Goal: Task Accomplishment & Management: Manage account settings

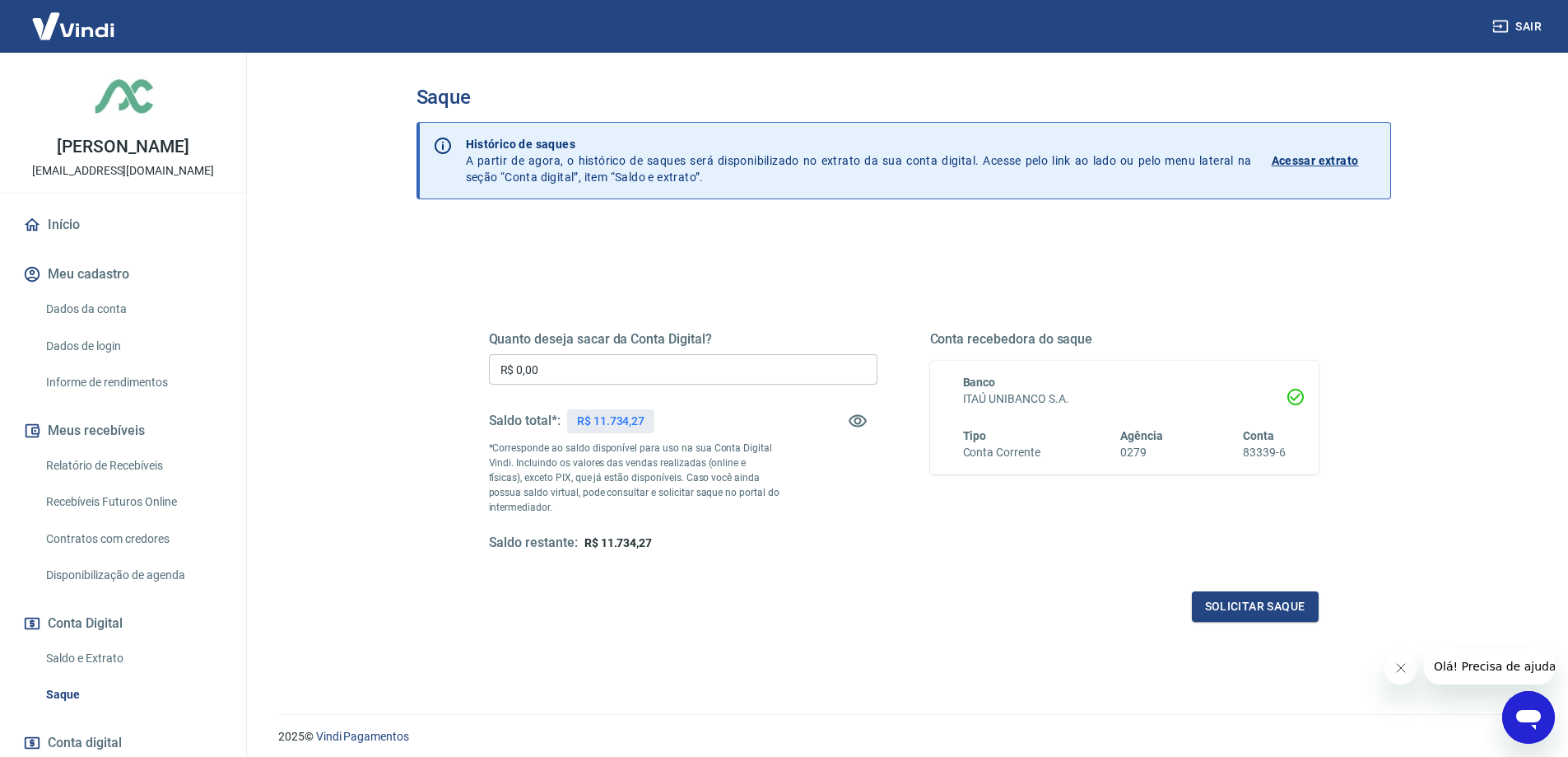
click at [60, 243] on link "Início" at bounding box center [123, 224] width 207 height 36
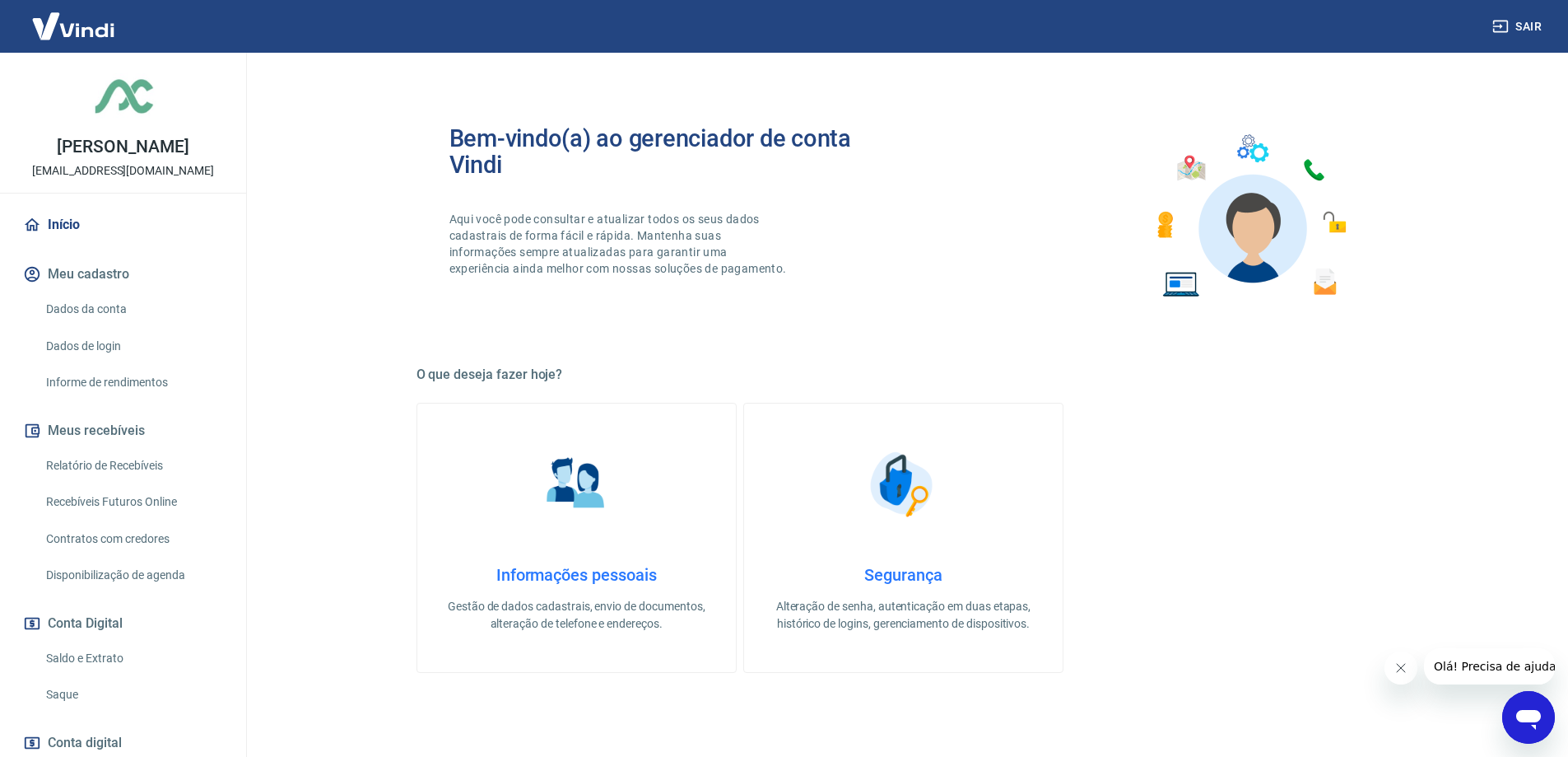
click at [98, 26] on img at bounding box center [73, 26] width 107 height 51
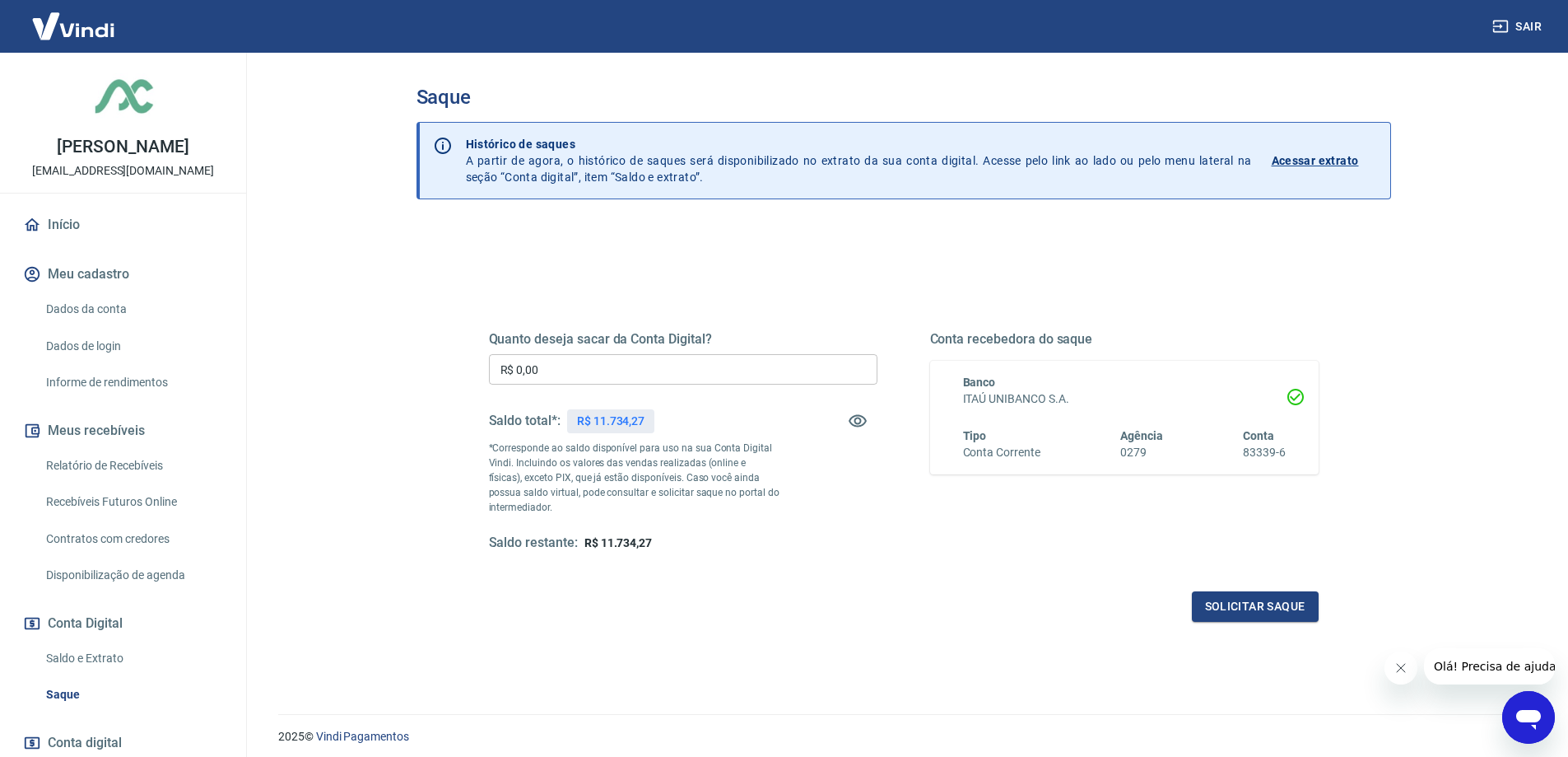
click at [571, 369] on input "R$ 0,00" at bounding box center [683, 369] width 388 height 30
type input "R$ 11.700,00"
click at [1262, 607] on button "Solicitar saque" at bounding box center [1255, 606] width 127 height 30
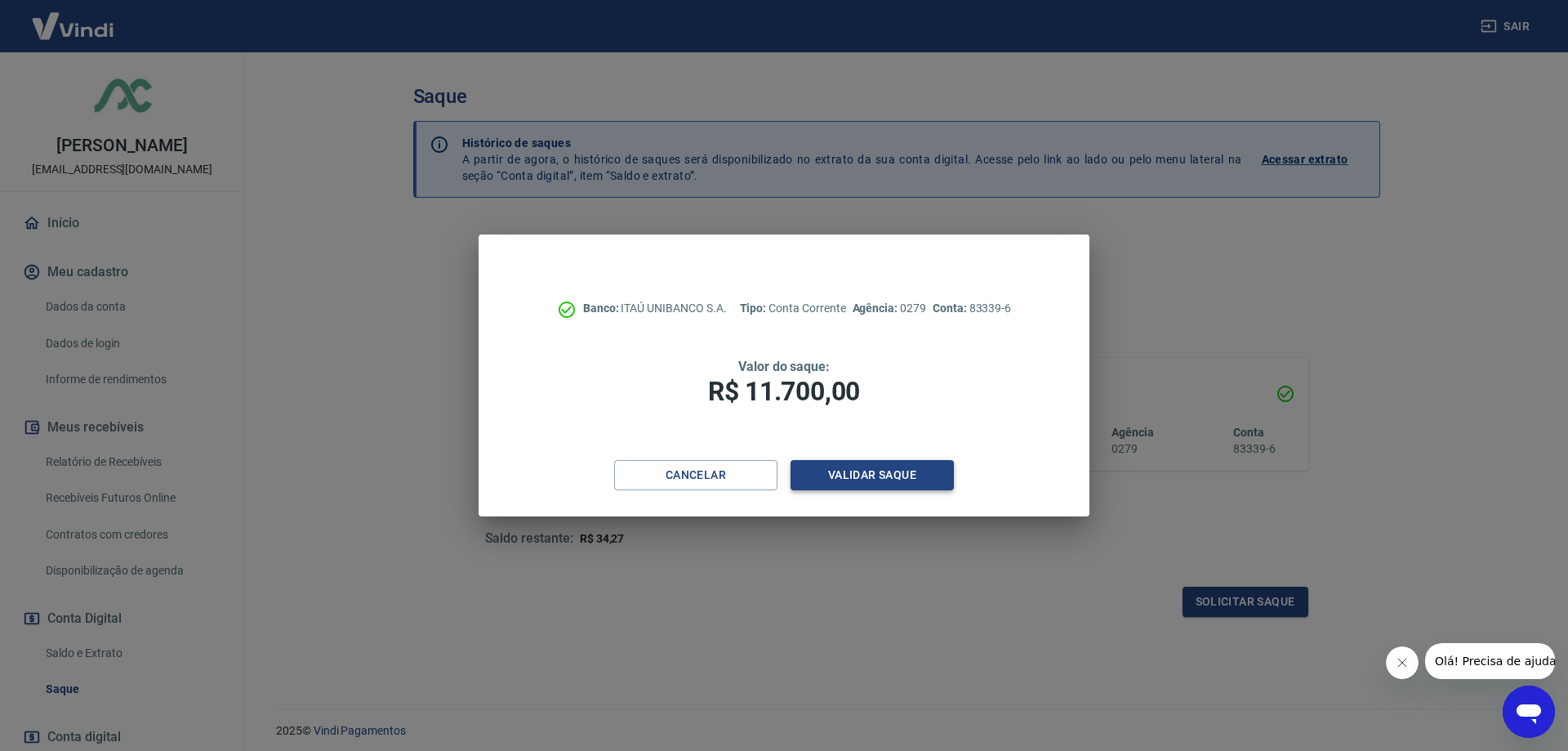
click at [872, 475] on button "Validar saque" at bounding box center [872, 474] width 163 height 30
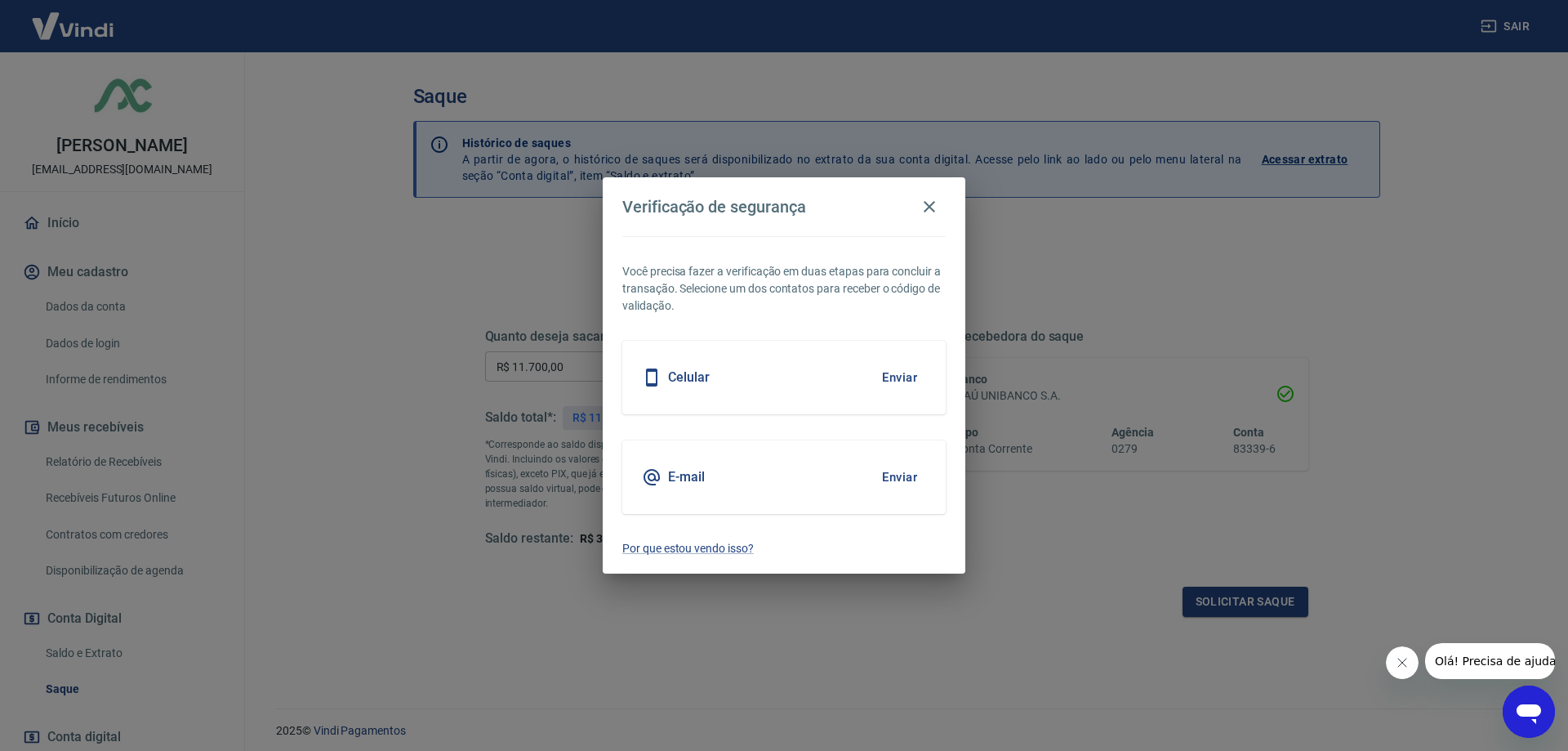
click at [897, 376] on button "Enviar" at bounding box center [900, 376] width 53 height 34
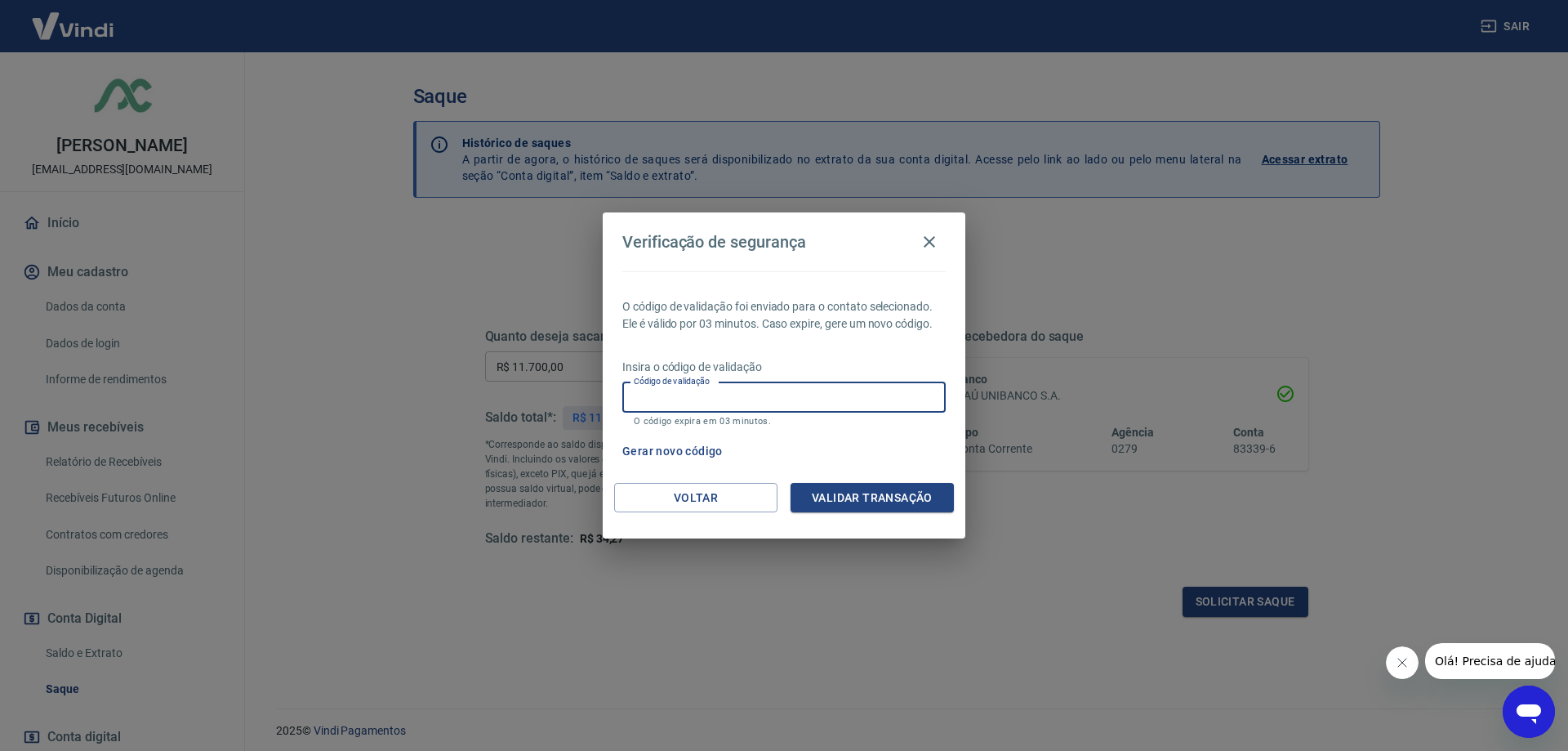
click at [703, 397] on input "Código de validação" at bounding box center [784, 397] width 323 height 30
paste input "891450"
type input "891450"
click at [876, 496] on button "Validar transação" at bounding box center [872, 497] width 163 height 30
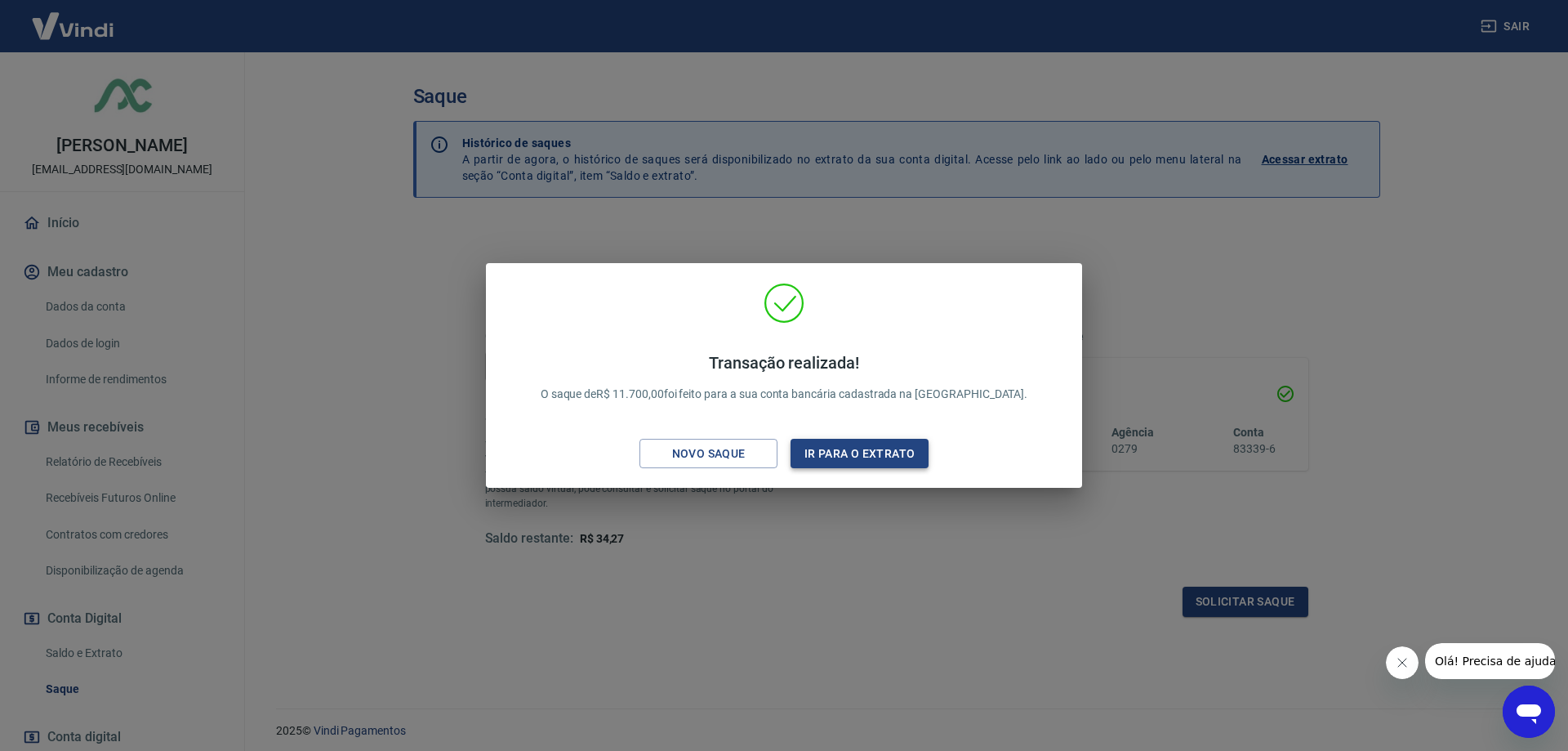
click at [854, 449] on button "Ir para o extrato" at bounding box center [859, 453] width 138 height 30
